Goal: Task Accomplishment & Management: Manage account settings

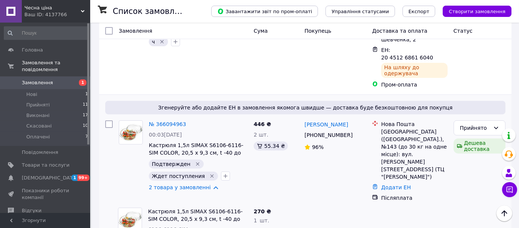
scroll to position [505, 0]
click at [207, 184] on link "2 товара у замовленні" at bounding box center [180, 187] width 62 height 6
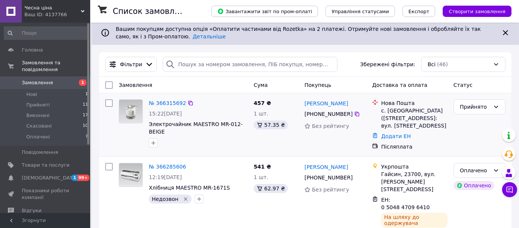
scroll to position [68, 0]
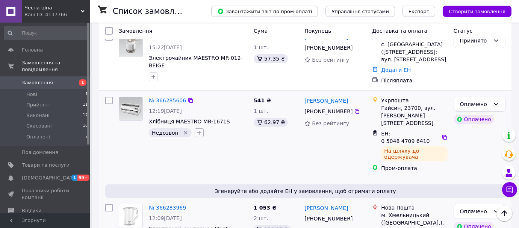
click at [196, 131] on icon "button" at bounding box center [199, 133] width 6 height 6
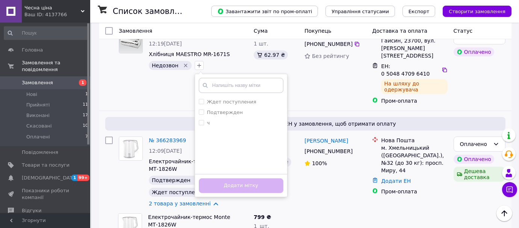
scroll to position [136, 0]
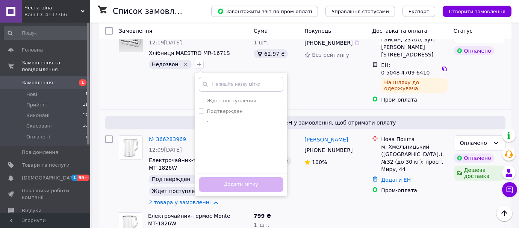
drag, startPoint x: 196, startPoint y: 121, endPoint x: 203, endPoint y: 139, distance: 19.3
click at [199, 122] on input "ч" at bounding box center [201, 121] width 5 height 5
checkbox input "true"
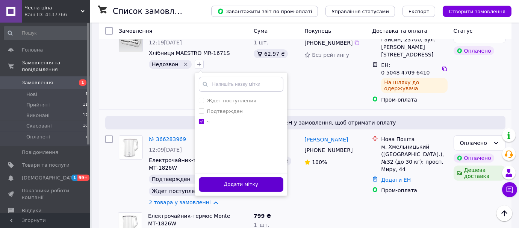
click at [232, 183] on button "Додати мітку" at bounding box center [241, 184] width 84 height 15
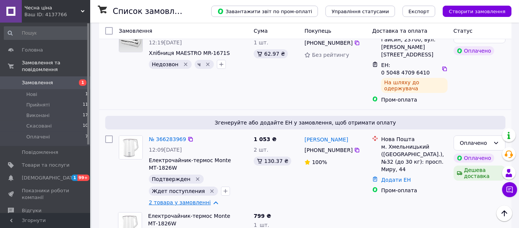
click at [207, 199] on link "2 товара у замовленні" at bounding box center [180, 202] width 62 height 6
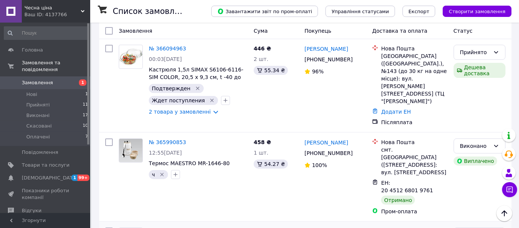
scroll to position [528, 0]
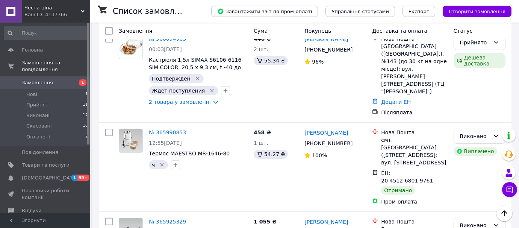
click at [82, 12] on icon at bounding box center [83, 11] width 4 height 4
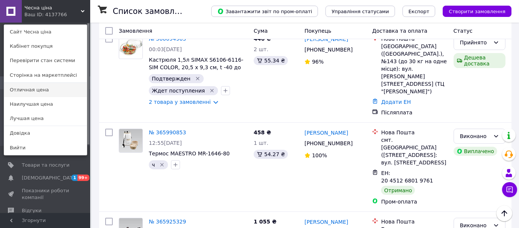
click at [36, 90] on link "Отличная цена" at bounding box center [45, 90] width 83 height 14
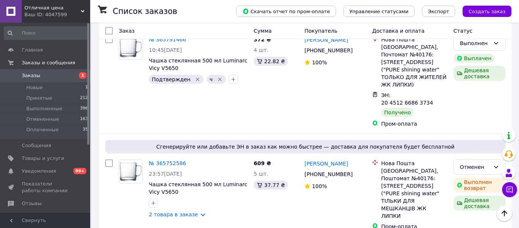
scroll to position [719, 0]
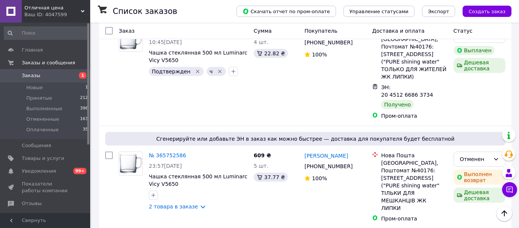
drag, startPoint x: 83, startPoint y: 11, endPoint x: 77, endPoint y: 17, distance: 8.8
click at [82, 11] on icon at bounding box center [83, 11] width 4 height 4
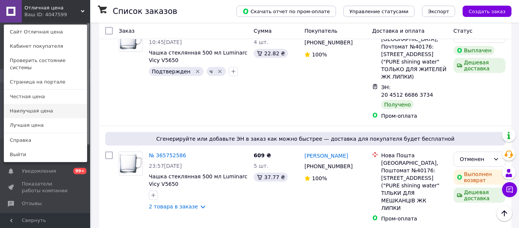
click at [28, 106] on link "Наилучшая цена" at bounding box center [45, 111] width 83 height 14
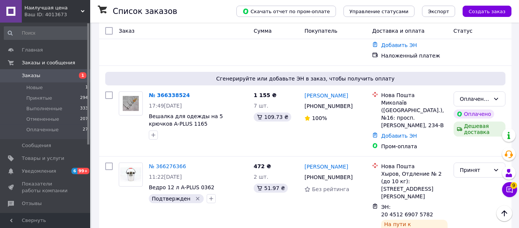
scroll to position [136, 0]
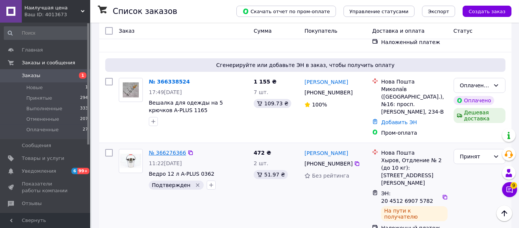
click at [165, 149] on link "№ 366276366" at bounding box center [167, 152] width 37 height 6
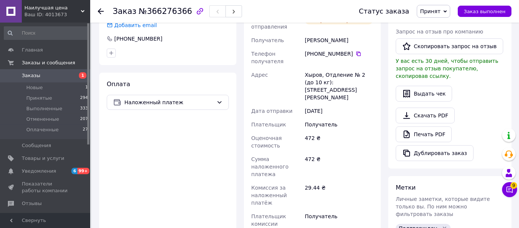
scroll to position [239, 0]
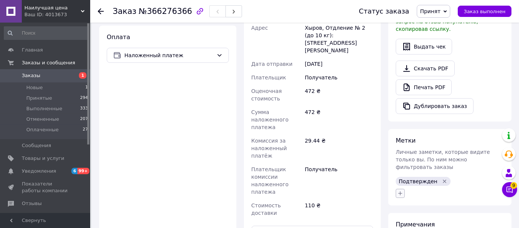
click at [401, 190] on icon "button" at bounding box center [400, 193] width 6 height 6
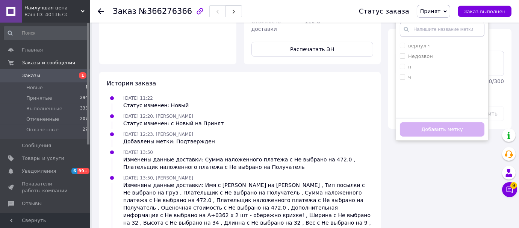
scroll to position [428, 0]
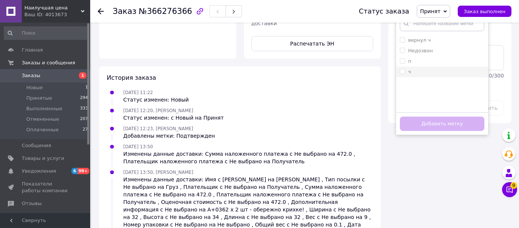
click at [403, 69] on input "ч" at bounding box center [402, 71] width 5 height 5
checkbox input "true"
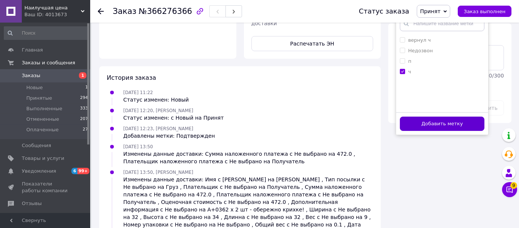
click at [442, 116] on button "Добавить метку" at bounding box center [442, 123] width 84 height 15
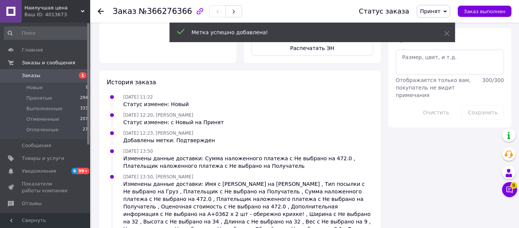
scroll to position [257, 0]
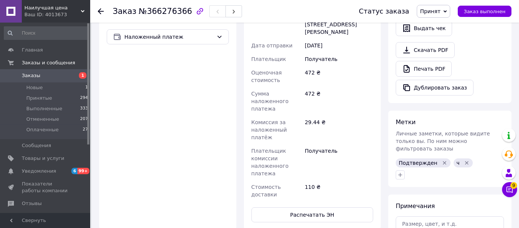
click at [99, 8] on icon at bounding box center [101, 11] width 6 height 6
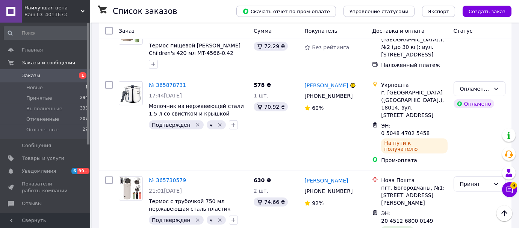
scroll to position [774, 0]
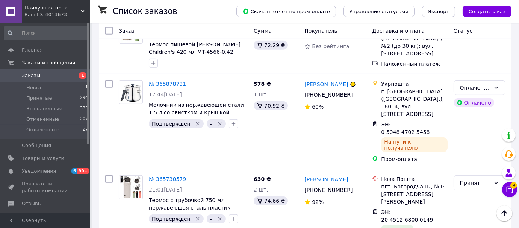
click at [82, 11] on use at bounding box center [83, 11] width 4 height 2
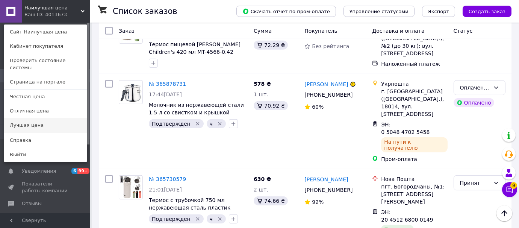
click at [29, 118] on link "Лучшая цена" at bounding box center [45, 125] width 83 height 14
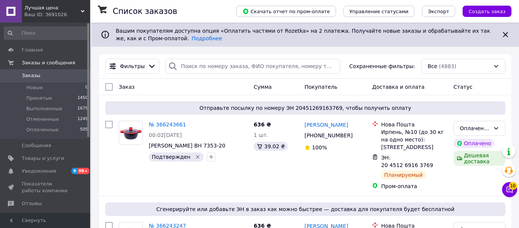
scroll to position [14, 0]
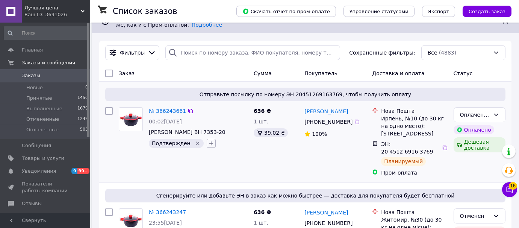
click at [208, 144] on icon "button" at bounding box center [211, 143] width 6 height 6
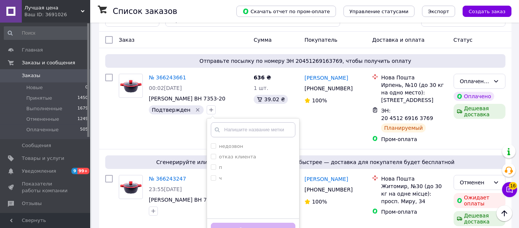
scroll to position [48, 0]
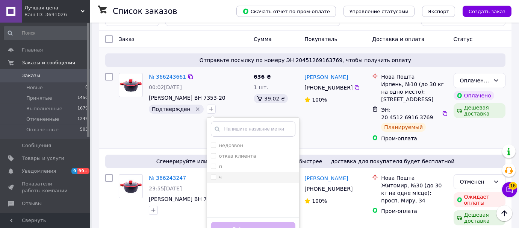
click at [211, 177] on input "ч" at bounding box center [213, 176] width 5 height 5
checkbox input "true"
click at [250, 223] on button "Добавить метку" at bounding box center [253, 229] width 84 height 15
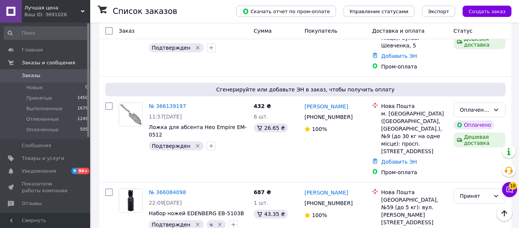
scroll to position [321, 0]
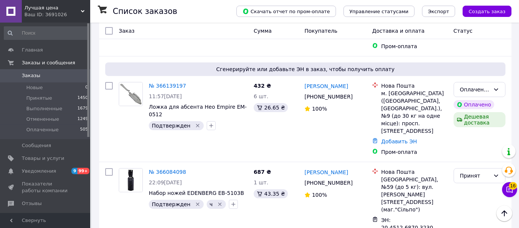
click at [82, 11] on use at bounding box center [83, 11] width 4 height 2
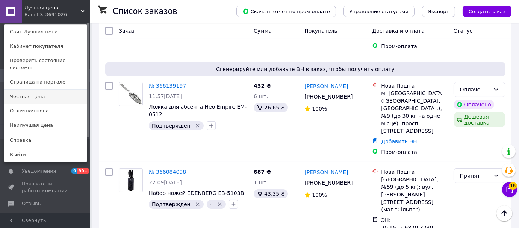
click at [32, 89] on link "Честная цена" at bounding box center [45, 96] width 83 height 14
